Goal: Information Seeking & Learning: Learn about a topic

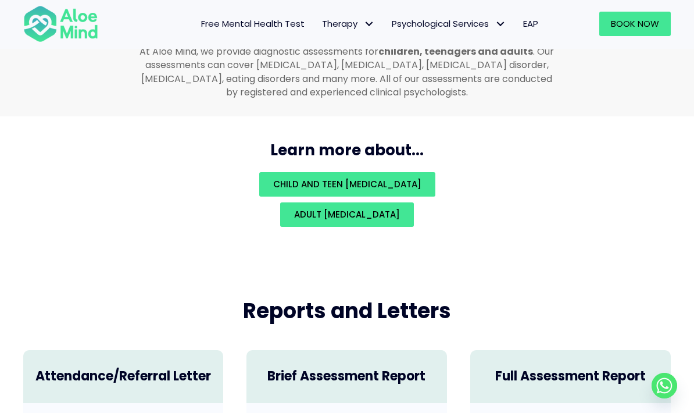
scroll to position [2470, 0]
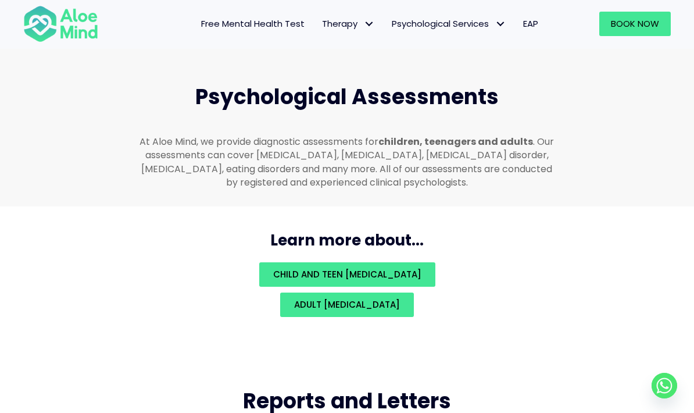
click at [414, 305] on link "Adult psychological assessment" at bounding box center [347, 305] width 134 height 24
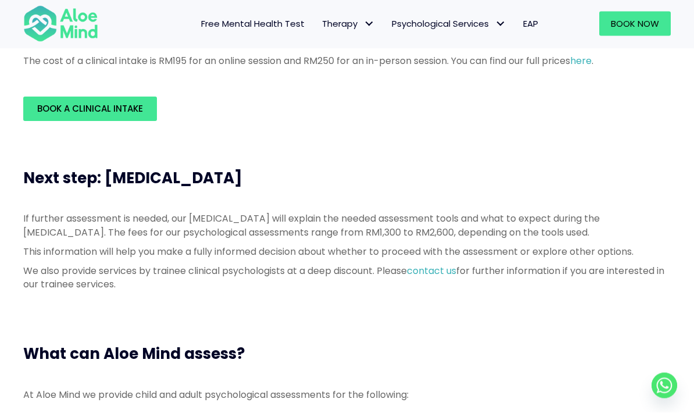
scroll to position [433, 0]
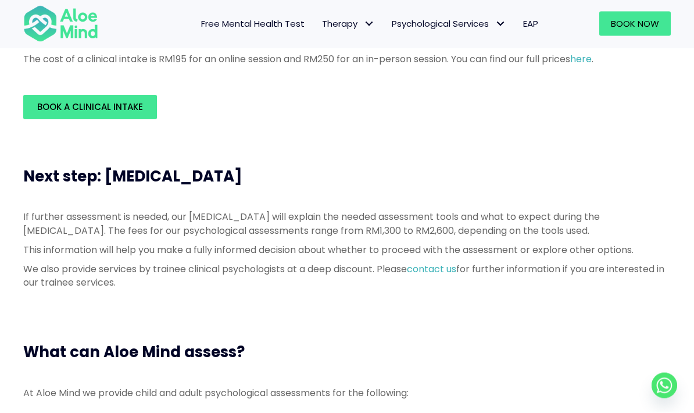
click at [568, 346] on div "What can Aloe Mind assess?" at bounding box center [347, 352] width 671 height 44
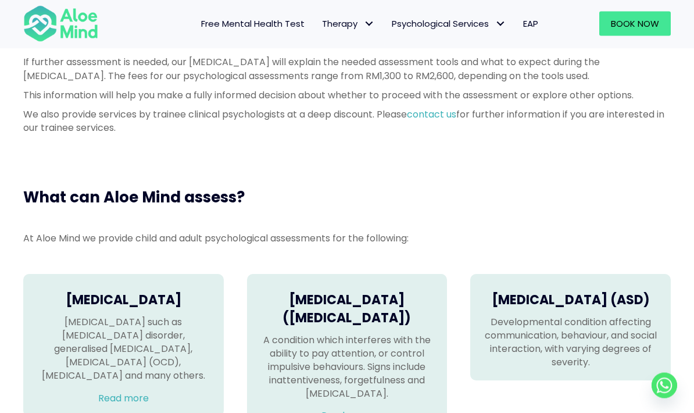
scroll to position [539, 0]
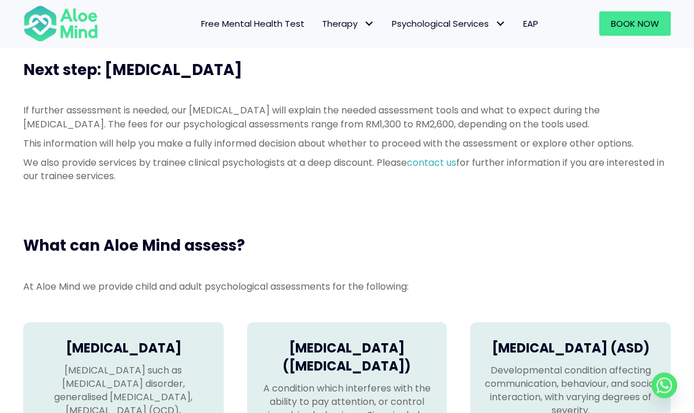
click at [470, 166] on div "If further assessment is needed, our psychologist will explain the needed asses…" at bounding box center [347, 143] width 648 height 79
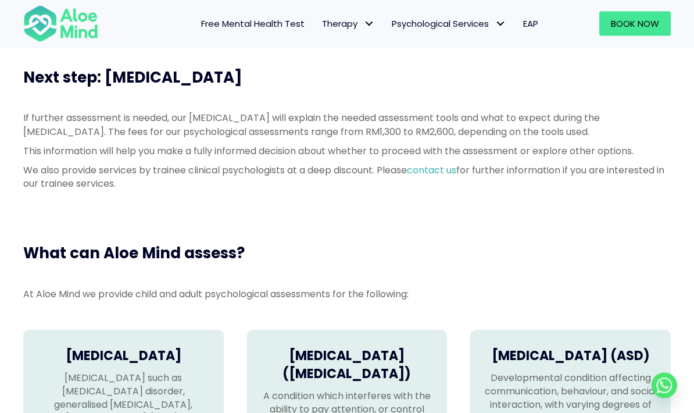
scroll to position [525, 0]
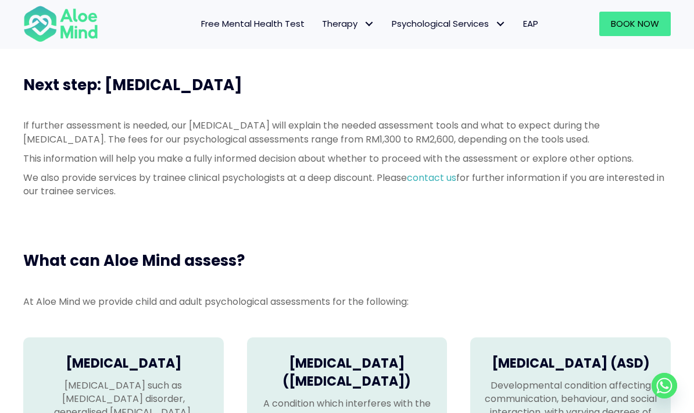
click at [457, 184] on link "contact us" at bounding box center [431, 177] width 49 height 13
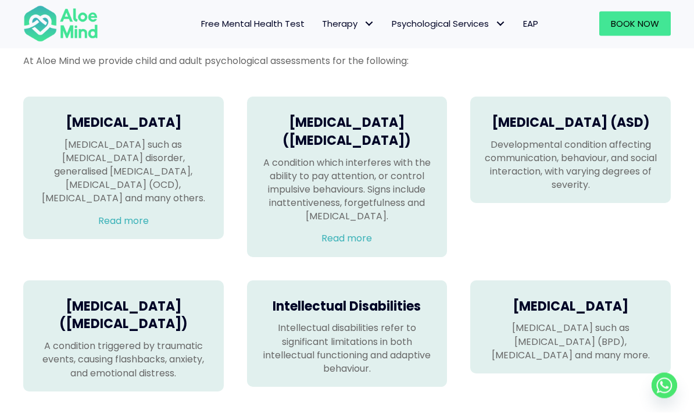
scroll to position [767, 0]
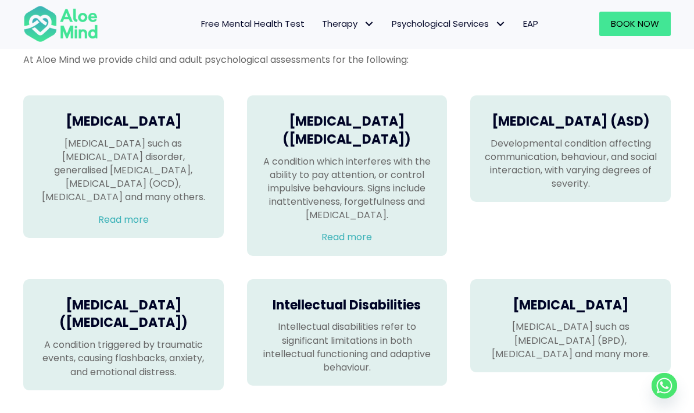
click at [98, 226] on link "Read more" at bounding box center [123, 219] width 51 height 13
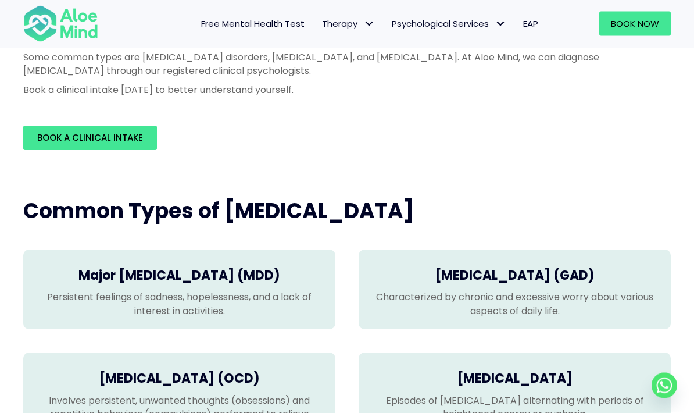
scroll to position [185, 0]
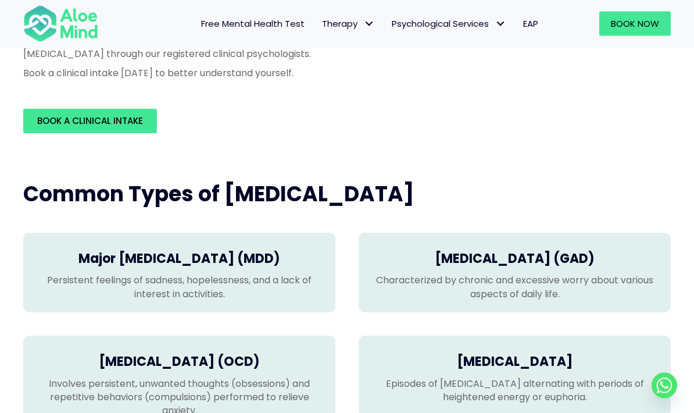
click at [66, 263] on h4 "Major [MEDICAL_DATA] (MDD)" at bounding box center [179, 260] width 289 height 18
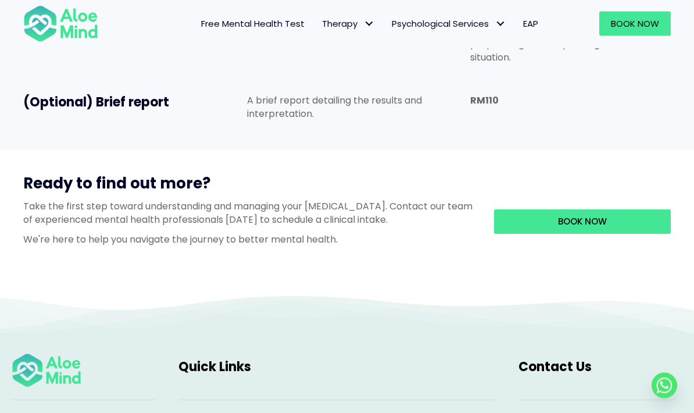
scroll to position [1060, 0]
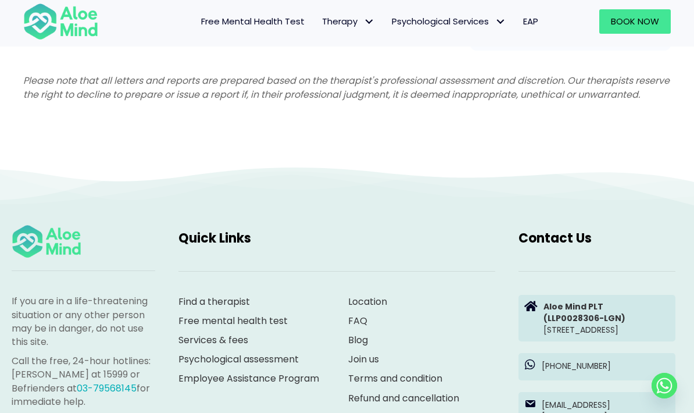
scroll to position [3090, 0]
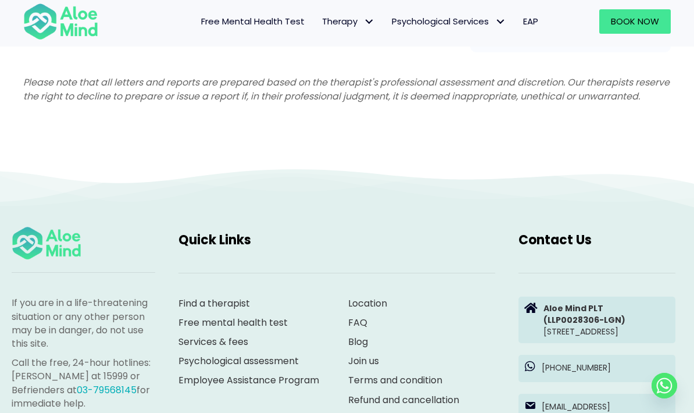
click at [222, 20] on span "Free Mental Health Test" at bounding box center [253, 21] width 104 height 12
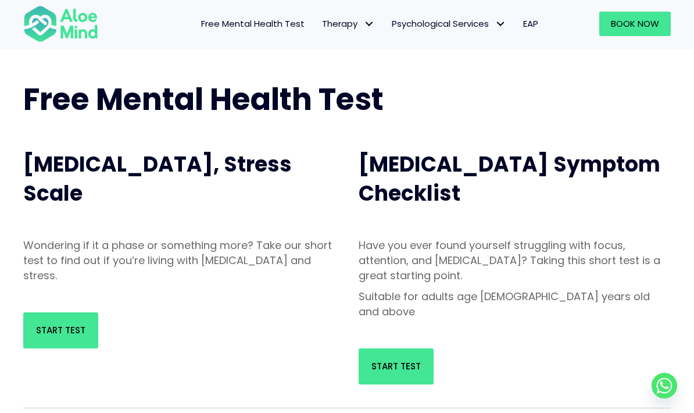
click at [73, 337] on link "Start Test" at bounding box center [60, 330] width 75 height 36
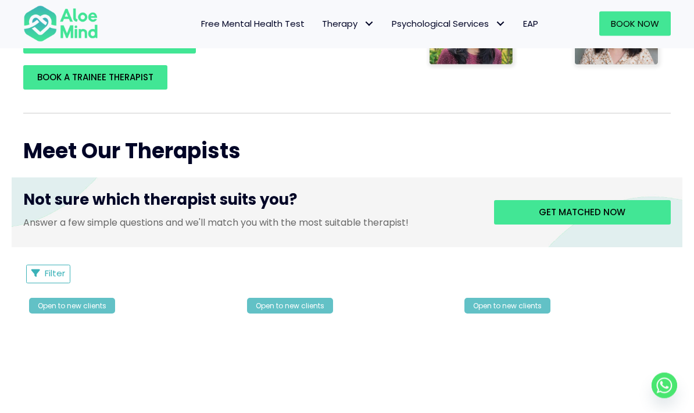
scroll to position [370, 0]
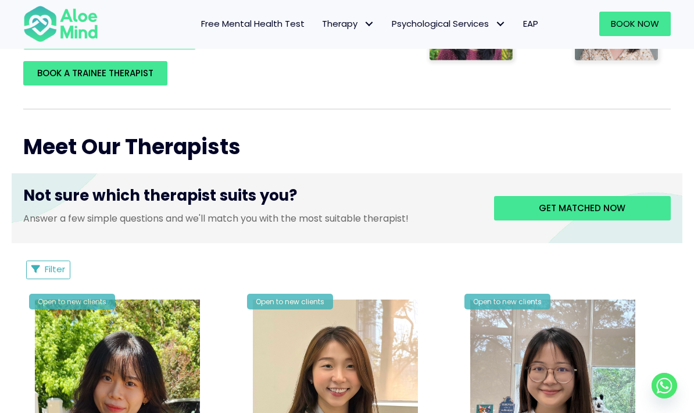
click at [624, 204] on span "Get matched now" at bounding box center [582, 208] width 87 height 12
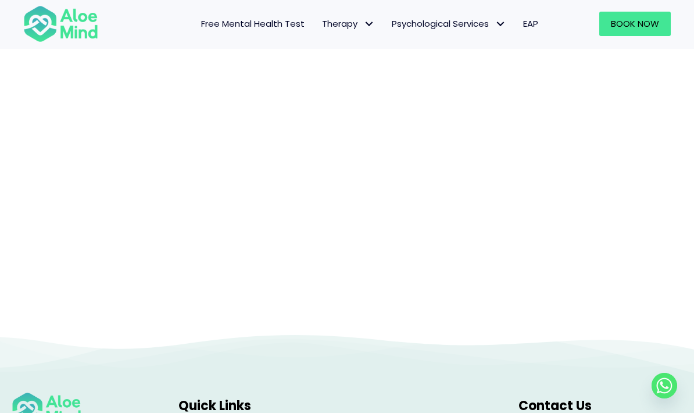
scroll to position [99, 0]
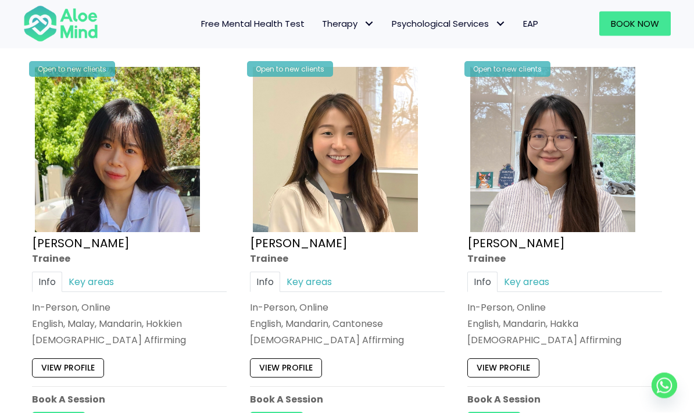
scroll to position [623, 0]
click at [79, 272] on link "Key areas" at bounding box center [91, 282] width 58 height 20
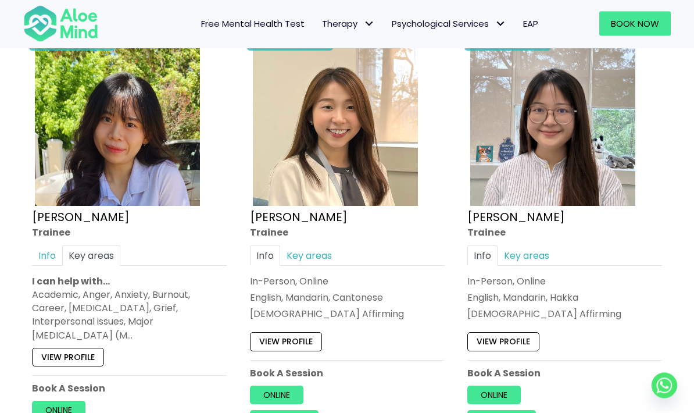
scroll to position [649, 0]
click at [90, 294] on div "Academic, Anger, Anxiety, Burnout, Career, Depression, Grief, Interpersonal iss…" at bounding box center [129, 315] width 195 height 54
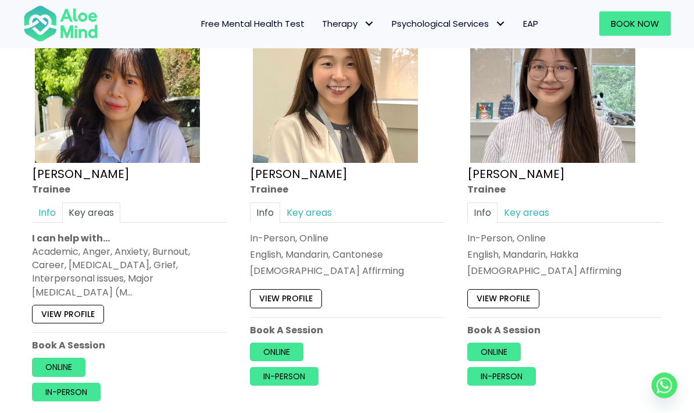
scroll to position [692, 0]
click at [79, 305] on link "View profile" at bounding box center [68, 314] width 72 height 19
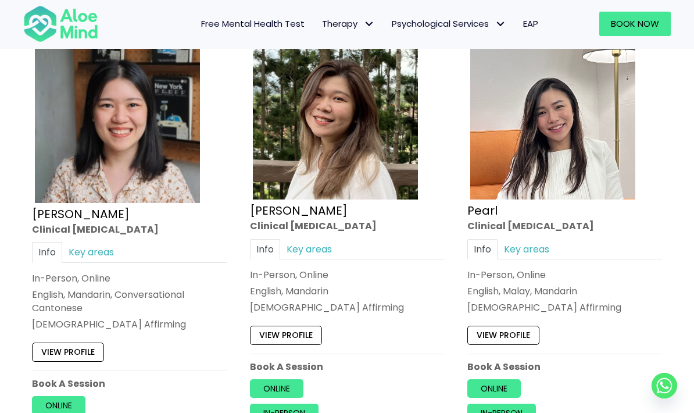
scroll to position [1092, 0]
click at [76, 243] on link "Key areas" at bounding box center [91, 253] width 58 height 20
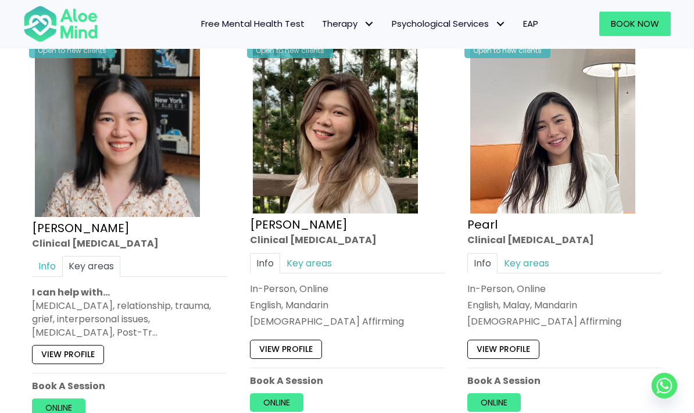
click at [59, 309] on div "Depression, anxiety, relationship, trauma, grief, interpersonal issues, borderl…" at bounding box center [129, 319] width 195 height 41
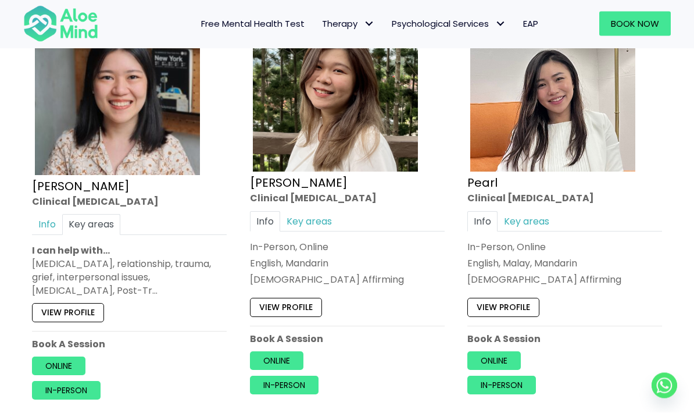
scroll to position [1132, 0]
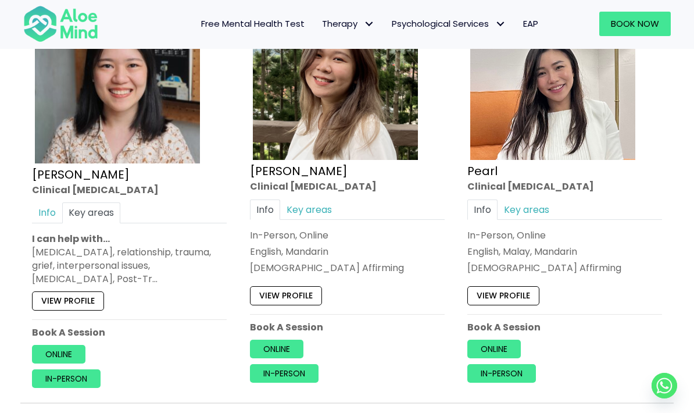
click at [54, 291] on link "View profile" at bounding box center [68, 300] width 72 height 19
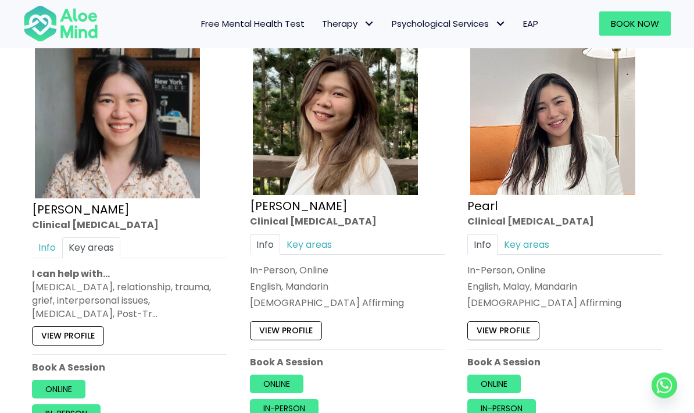
scroll to position [1096, 0]
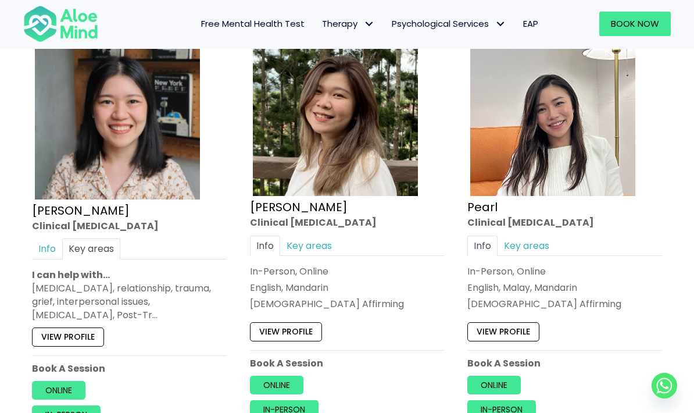
click at [291, 322] on link "View profile" at bounding box center [286, 331] width 72 height 19
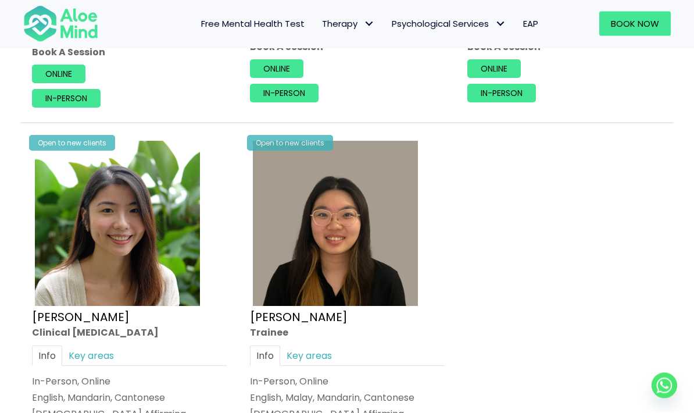
scroll to position [1412, 0]
click at [87, 345] on link "Key areas" at bounding box center [91, 355] width 58 height 20
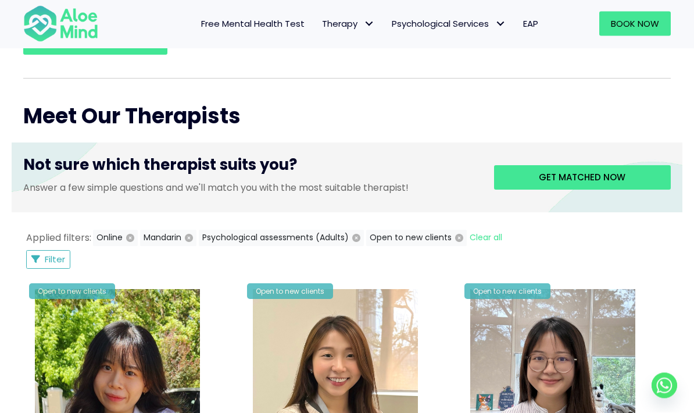
scroll to position [389, 0]
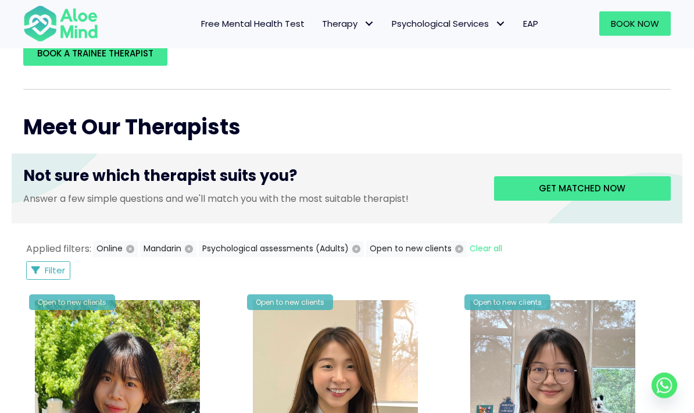
click at [498, 20] on span "Psychological Services: submenu" at bounding box center [500, 23] width 17 height 17
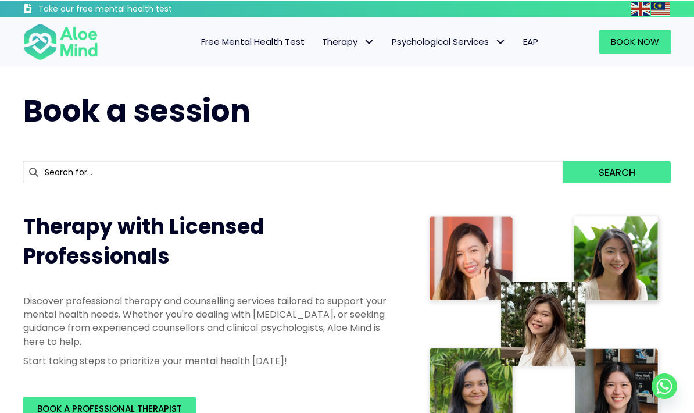
click at [369, 41] on span "Therapy: submenu" at bounding box center [369, 41] width 17 height 17
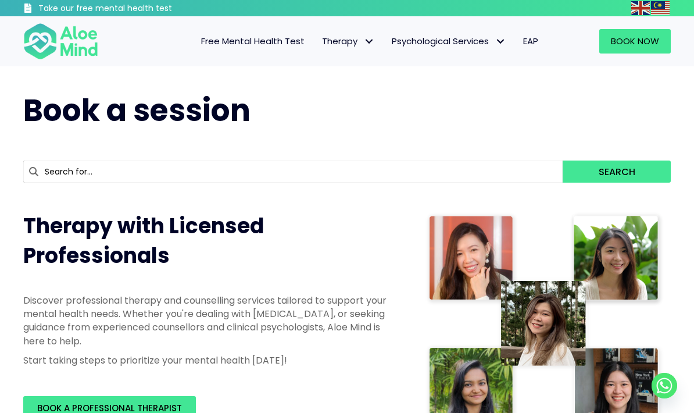
click at [0, 0] on span "Career Services" at bounding box center [0, 0] width 0 height 0
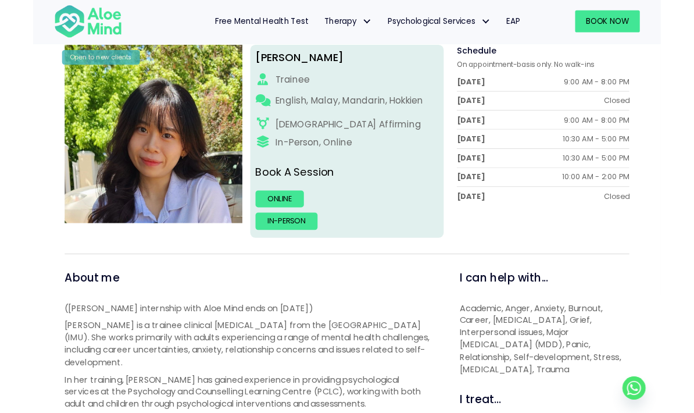
scroll to position [156, 0]
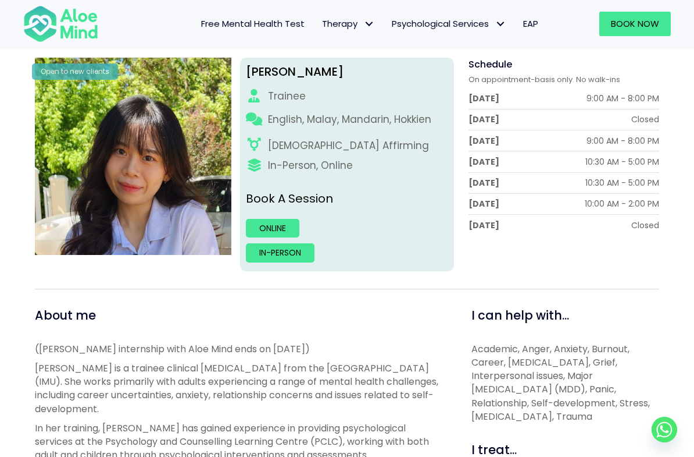
click at [262, 222] on link "Online" at bounding box center [273, 228] width 54 height 19
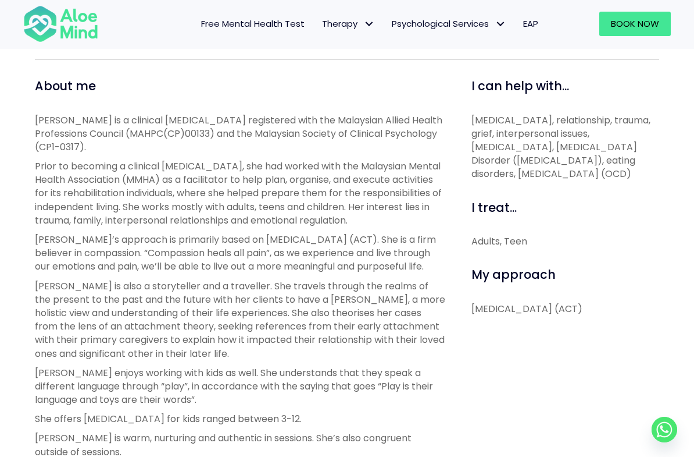
scroll to position [398, 0]
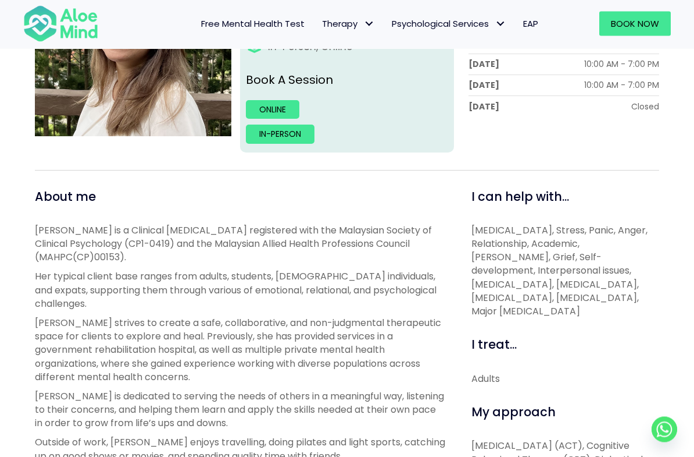
scroll to position [237, 0]
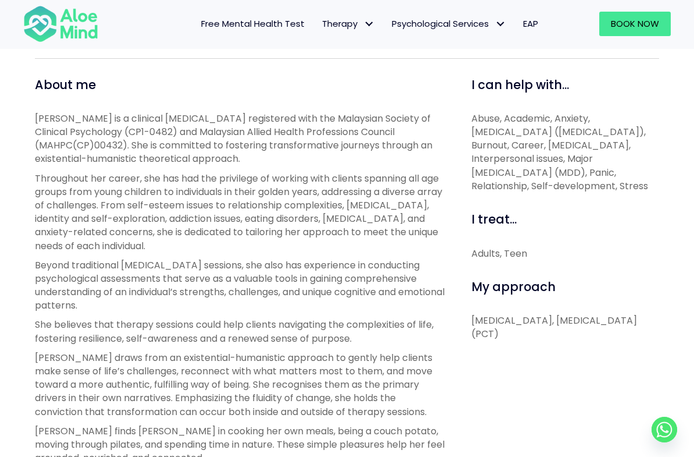
scroll to position [386, 0]
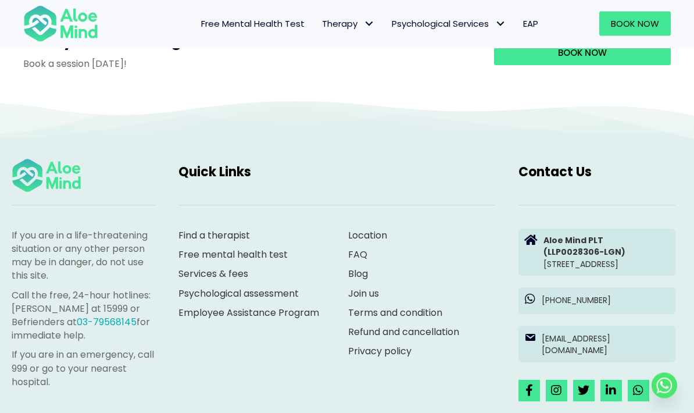
scroll to position [1203, 0]
click at [247, 270] on link "Services & fees" at bounding box center [214, 272] width 70 height 13
